Goal: Transaction & Acquisition: Purchase product/service

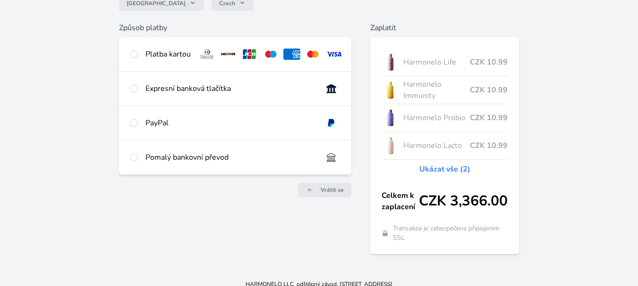
scroll to position [105, 0]
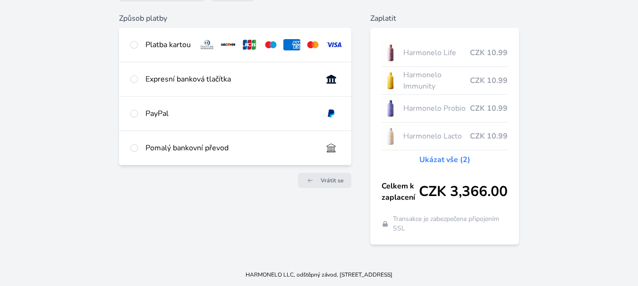
drag, startPoint x: 643, startPoint y: 81, endPoint x: 636, endPoint y: 165, distance: 84.3
click at [636, 165] on html "Česko Czech Způsob platby Platba kartou Číslo karty <p>Your browser does not su…" at bounding box center [319, 91] width 638 height 392
click at [134, 44] on input "radio" at bounding box center [134, 45] width 8 height 8
radio input "true"
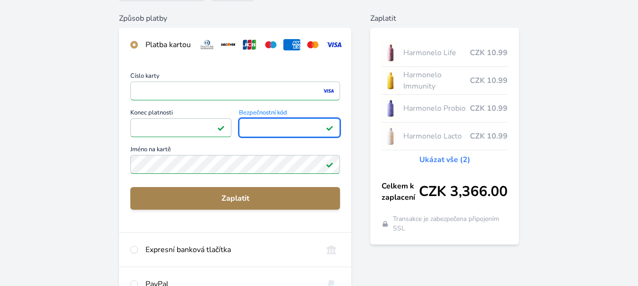
click at [250, 204] on span "Zaplatit" at bounding box center [235, 198] width 194 height 11
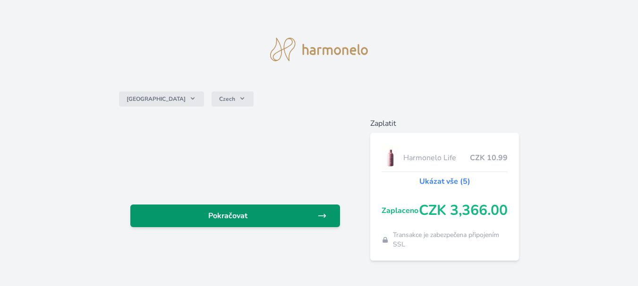
click at [248, 218] on span "Pokračovat" at bounding box center [227, 215] width 179 height 11
